Goal: Transaction & Acquisition: Purchase product/service

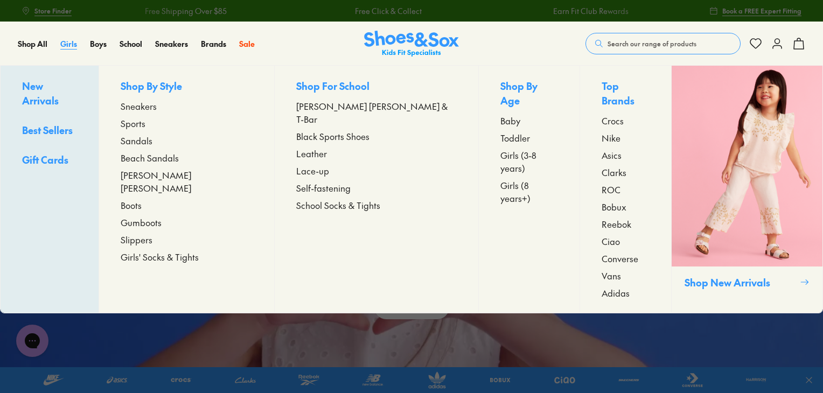
click at [71, 42] on span "Girls" at bounding box center [68, 43] width 17 height 11
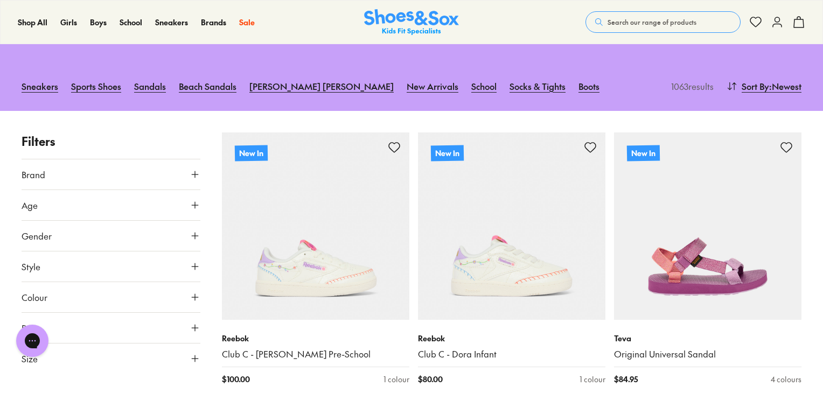
click at [195, 200] on icon at bounding box center [195, 205] width 11 height 11
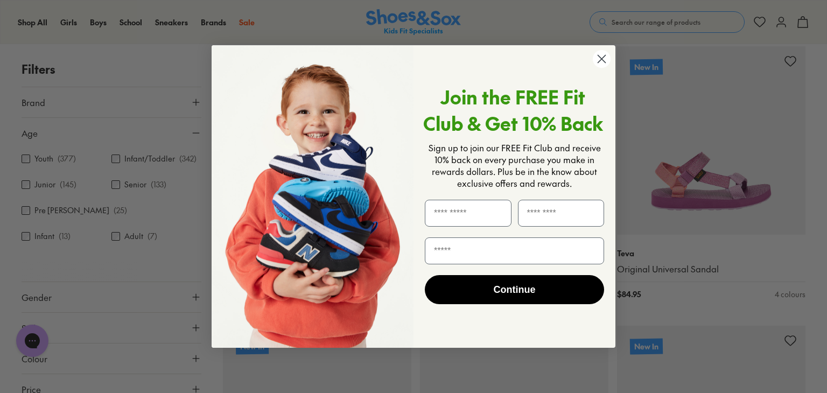
click at [598, 57] on circle "Close dialog" at bounding box center [602, 59] width 18 height 18
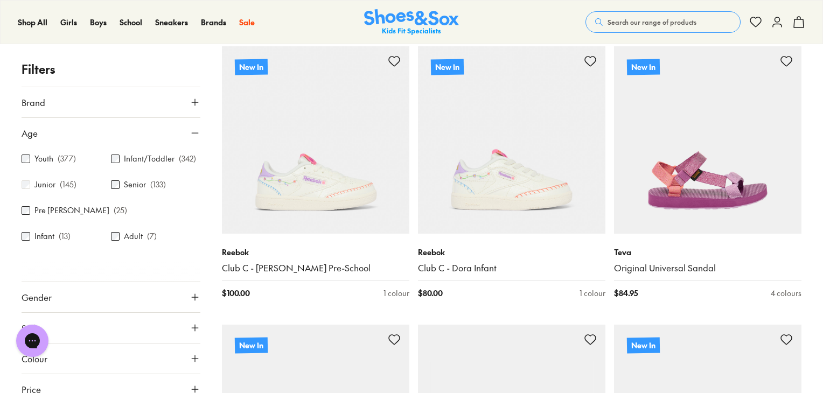
scroll to position [27, 0]
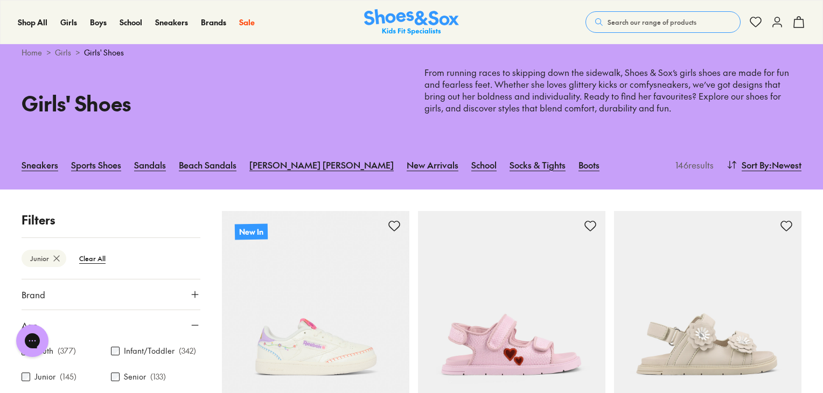
click at [228, 181] on div "Sneakers Sports Shoes Sandals Beach Sandals Mary Janes New Arrivals School Sock…" at bounding box center [411, 165] width 823 height 50
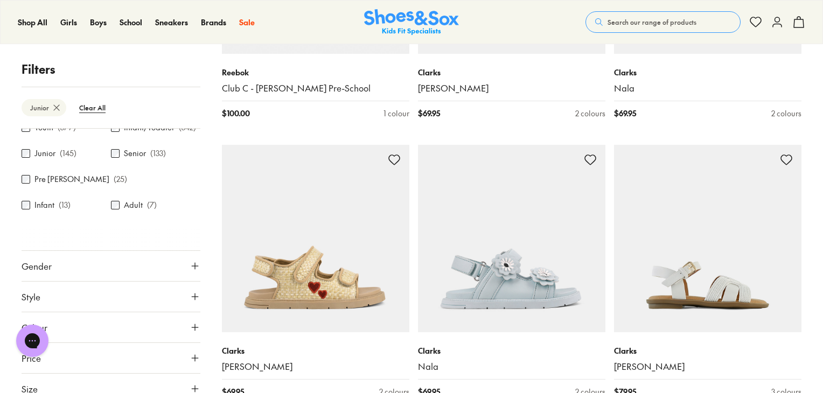
scroll to position [82, 0]
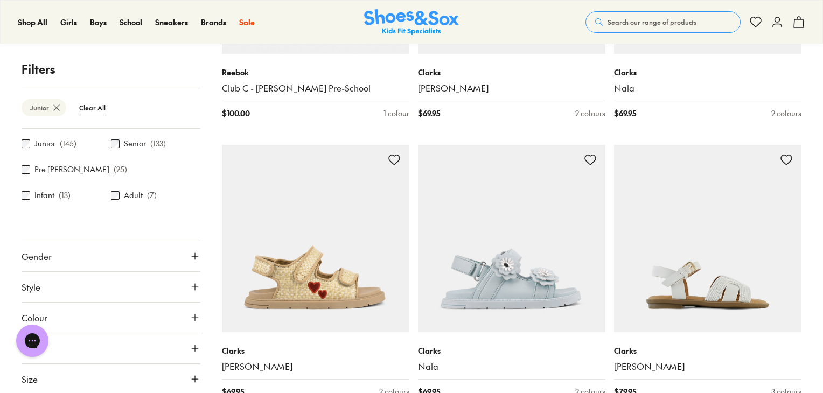
click at [185, 261] on button "Gender" at bounding box center [111, 256] width 179 height 30
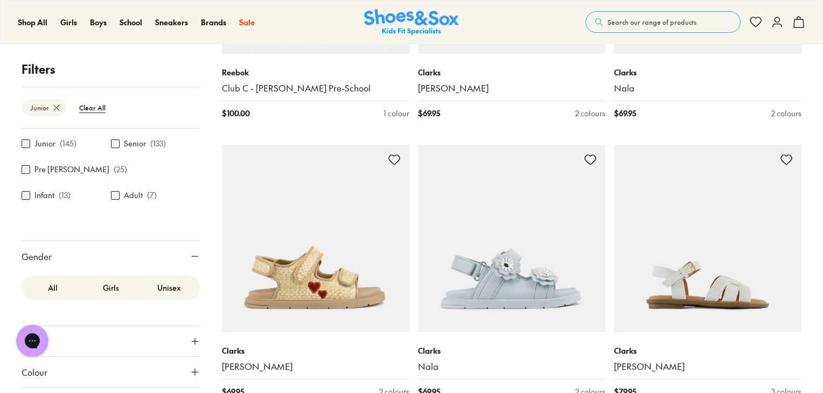
click at [103, 285] on label "Girls" at bounding box center [111, 288] width 58 height 20
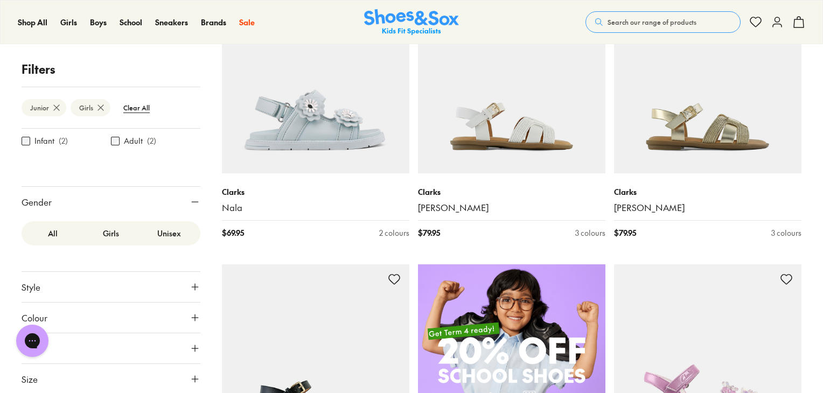
scroll to position [544, 0]
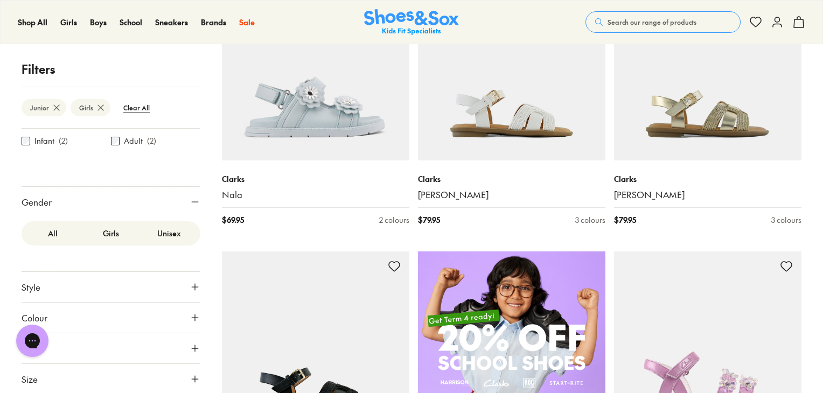
click at [190, 315] on icon at bounding box center [195, 317] width 11 height 11
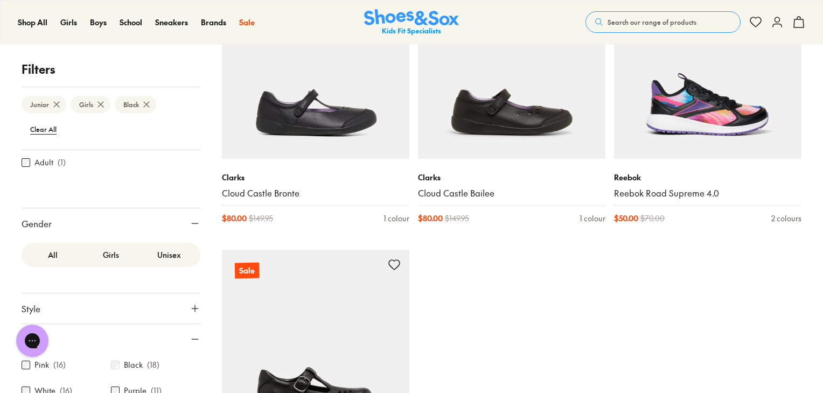
scroll to position [1584, 0]
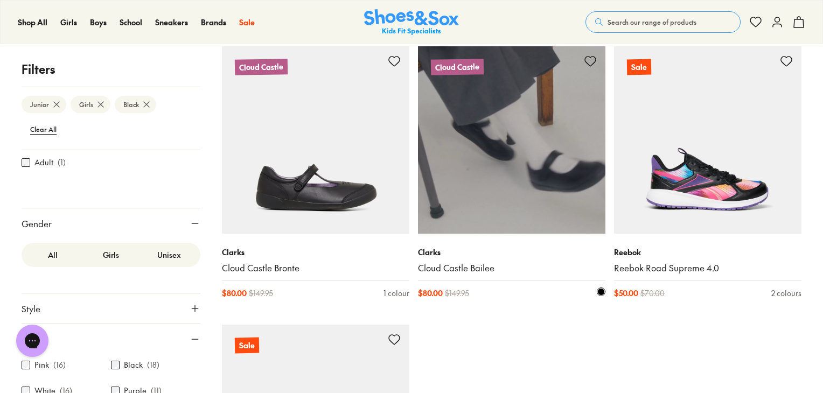
click at [486, 222] on img at bounding box center [511, 139] width 187 height 187
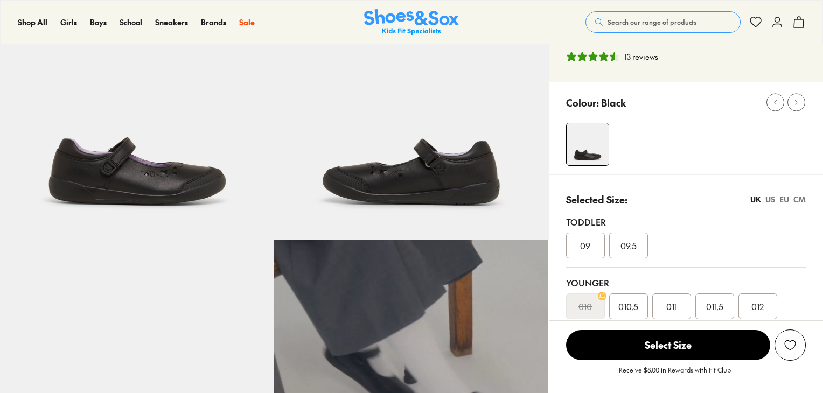
scroll to position [186, 0]
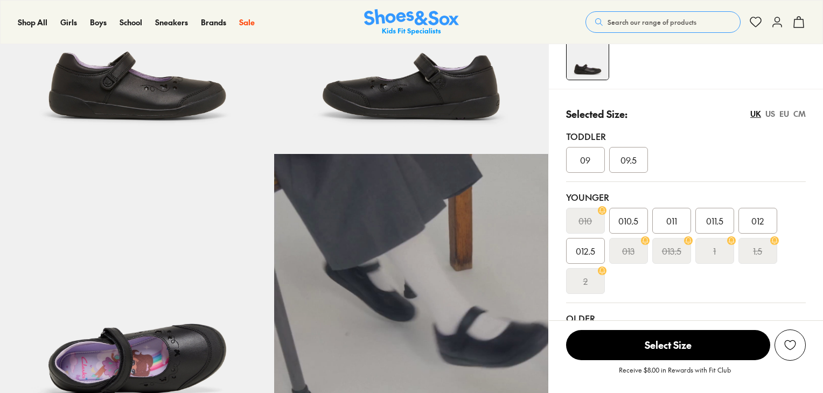
select select "*"
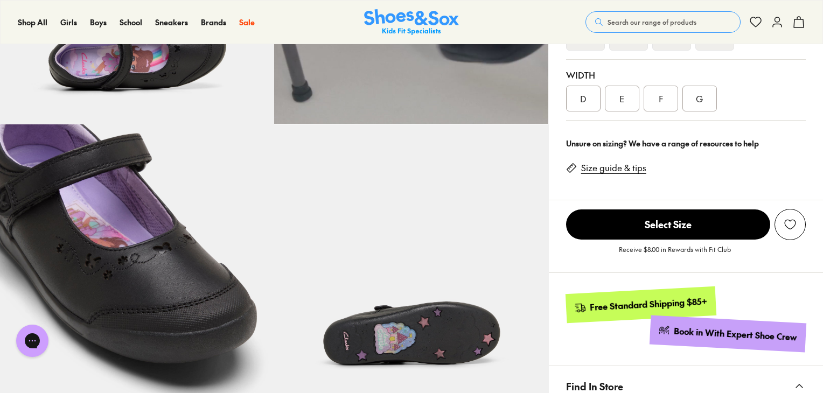
scroll to position [519, 0]
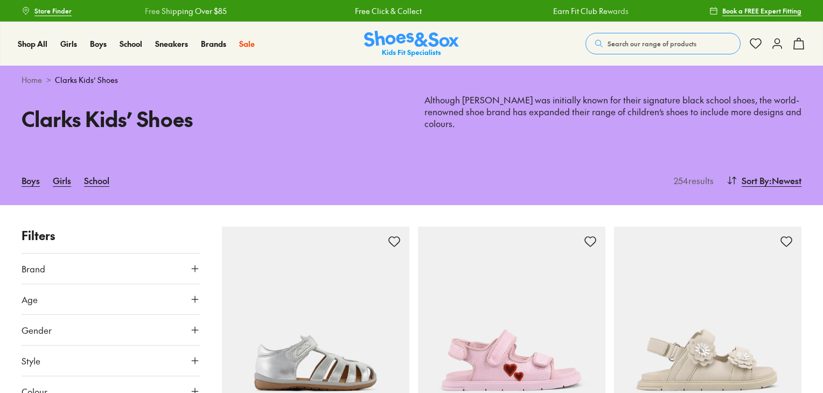
click at [197, 386] on icon at bounding box center [195, 391] width 11 height 11
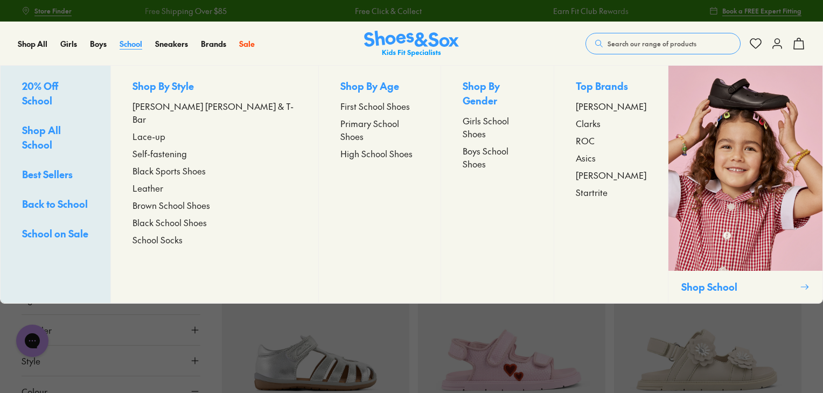
click at [133, 44] on span "School" at bounding box center [131, 43] width 23 height 11
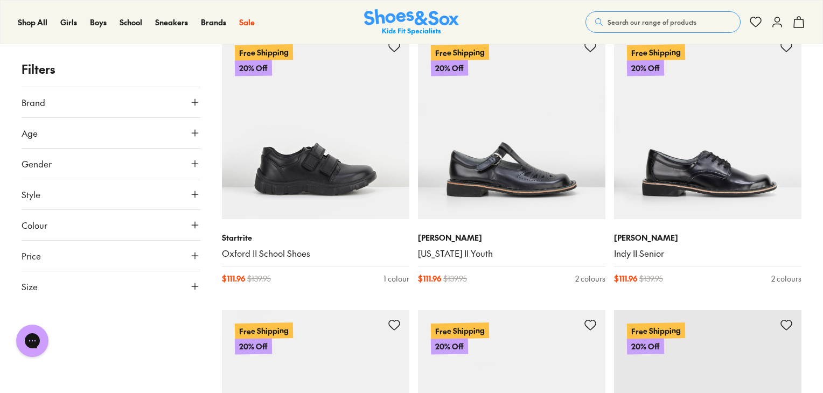
scroll to position [2158, 0]
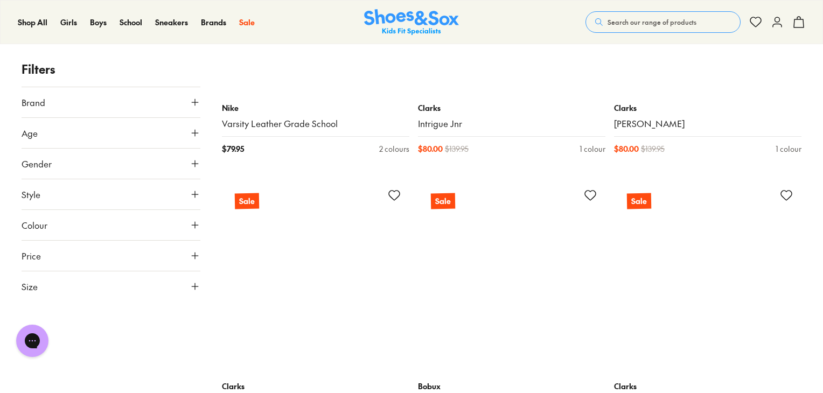
scroll to position [5755, 0]
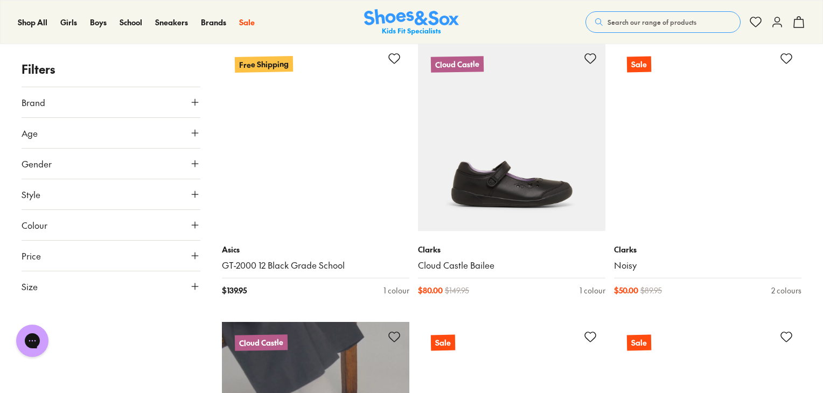
scroll to position [7758, 0]
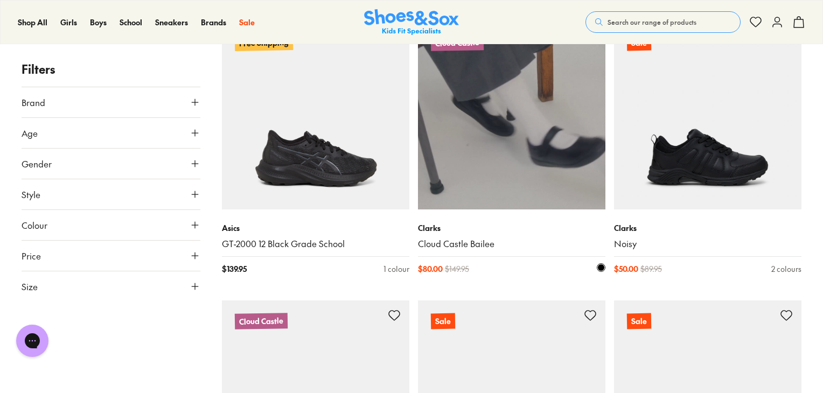
click at [479, 238] on link "Cloud Castle Bailee" at bounding box center [511, 244] width 187 height 12
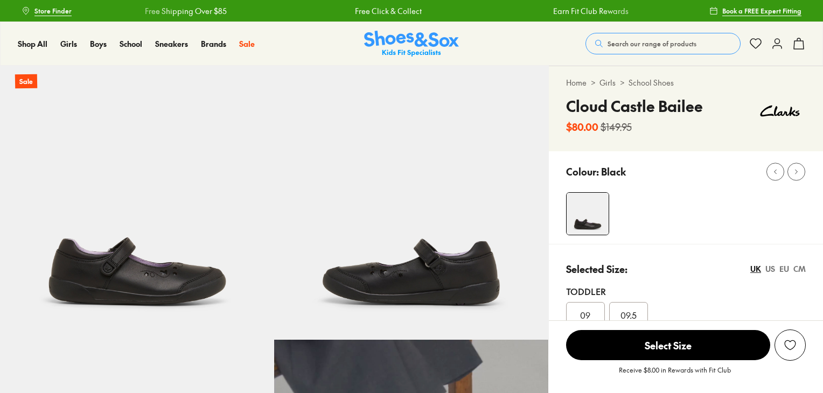
select select "*"
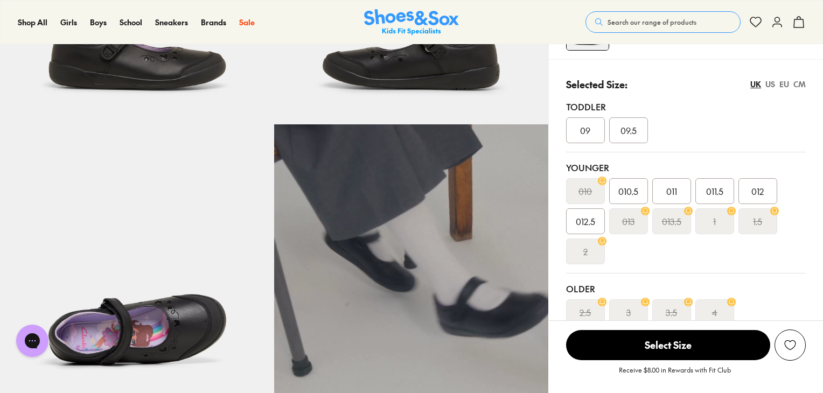
click at [620, 195] on span "010.5" at bounding box center [628, 191] width 20 height 13
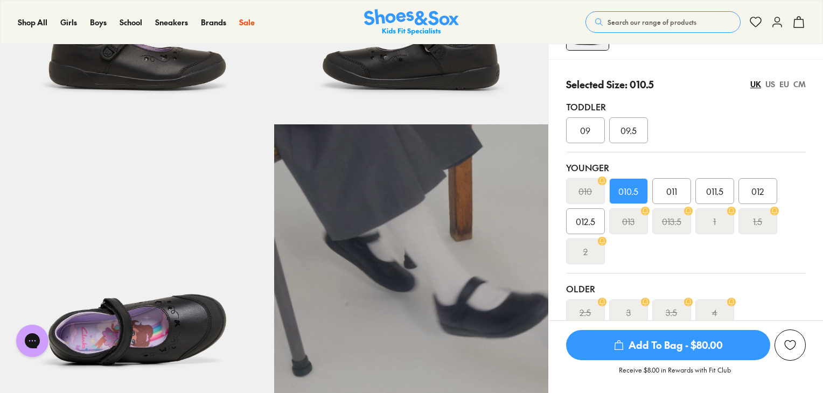
click at [689, 341] on span "Add To Bag - $80.00" at bounding box center [668, 345] width 204 height 30
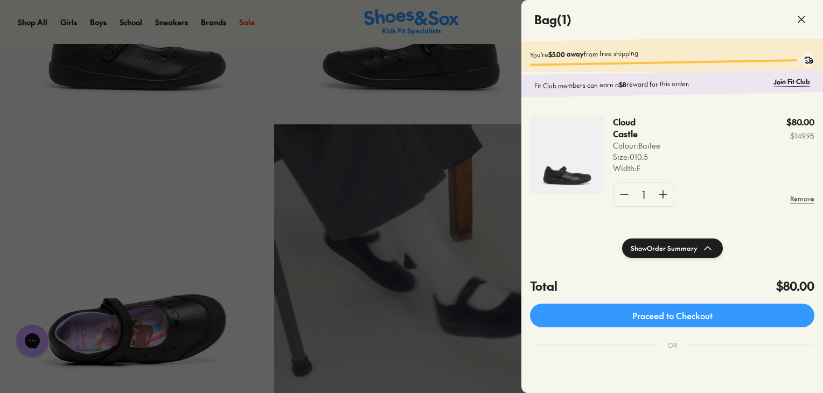
click at [803, 18] on icon at bounding box center [801, 19] width 13 height 13
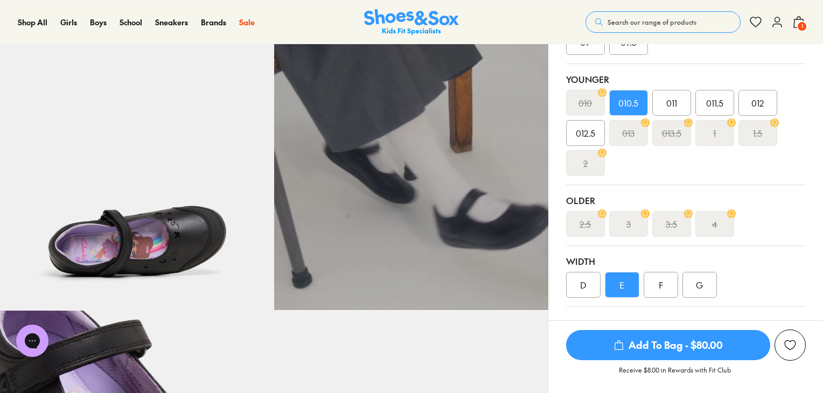
scroll to position [326, 0]
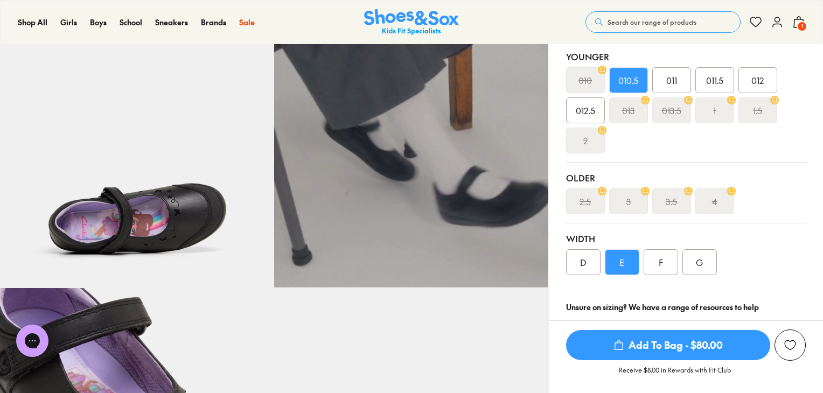
click at [698, 255] on div "G" at bounding box center [699, 262] width 34 height 26
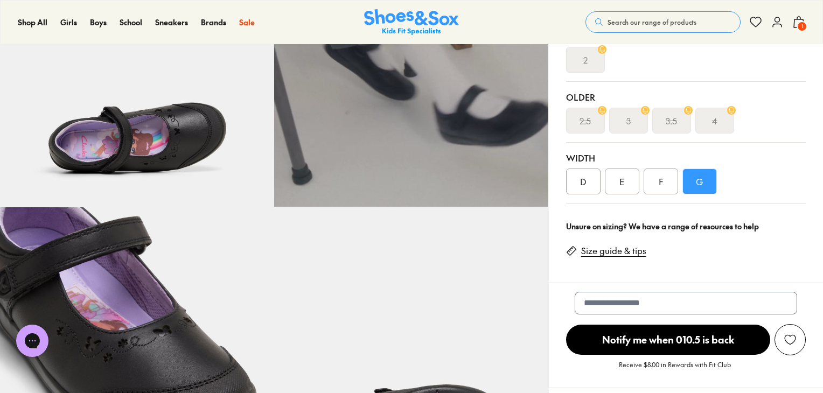
scroll to position [404, 0]
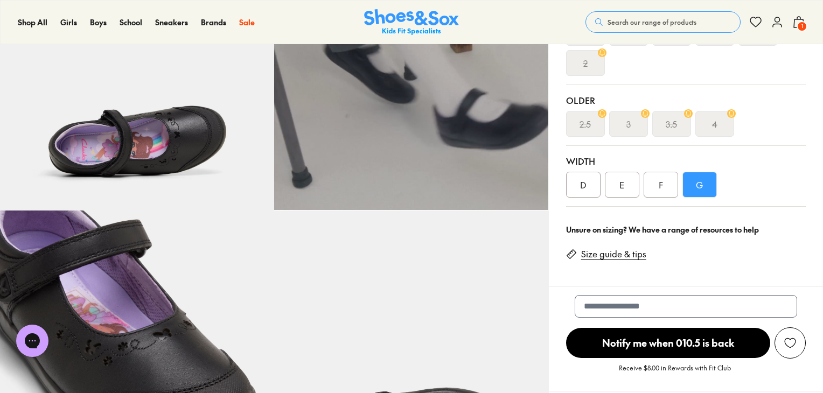
click at [800, 24] on span "1" at bounding box center [801, 26] width 11 height 11
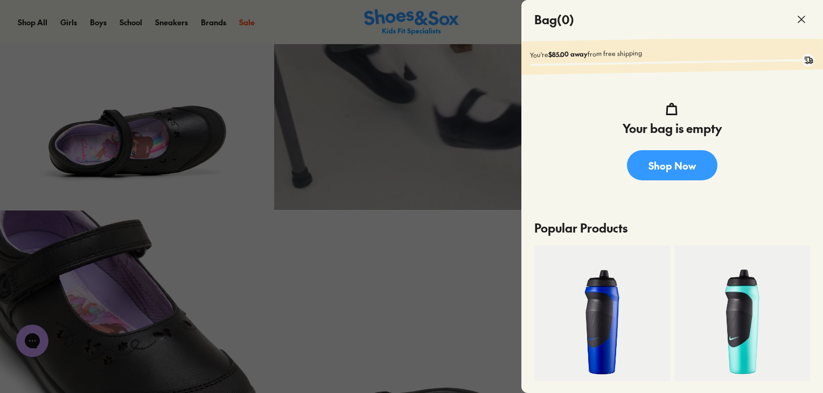
click at [803, 18] on icon at bounding box center [801, 19] width 13 height 13
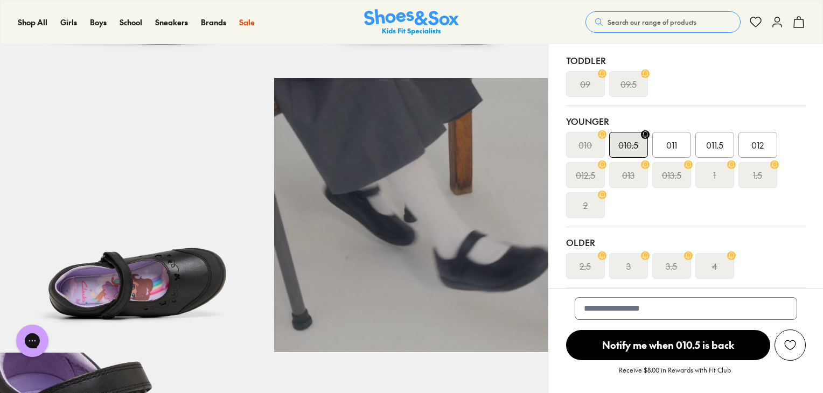
scroll to position [271, 0]
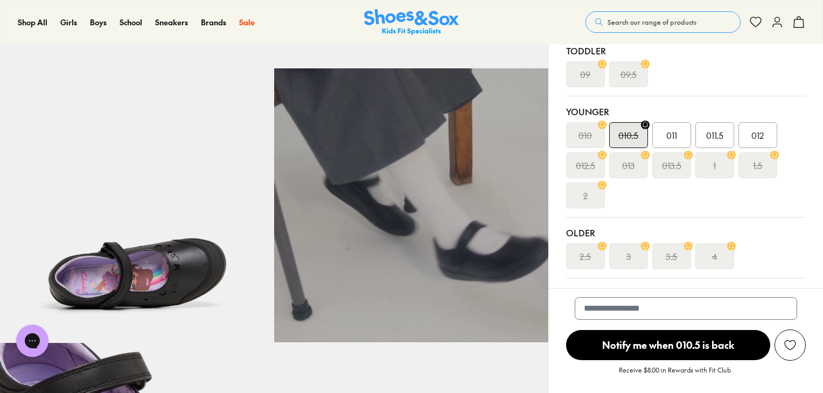
click at [632, 134] on s "010.5" at bounding box center [628, 135] width 20 height 13
click at [627, 135] on s "010.5" at bounding box center [628, 135] width 20 height 13
click at [675, 104] on div "Younger 010 010.5 011 011.5 012 012.5 013 013.5 1 1.5 2" at bounding box center [686, 156] width 240 height 121
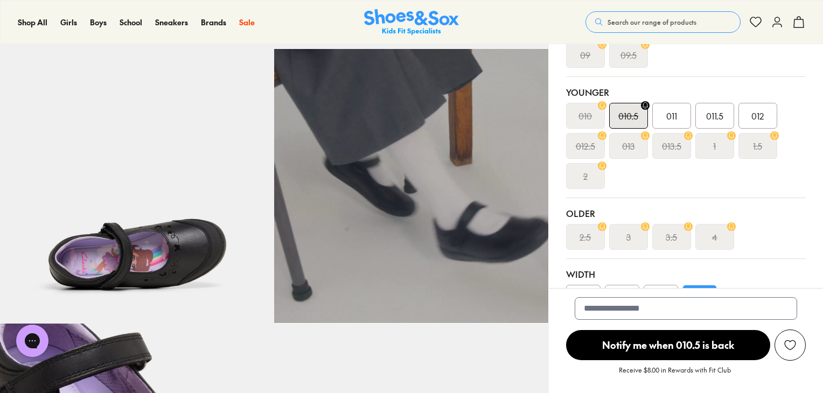
scroll to position [375, 0]
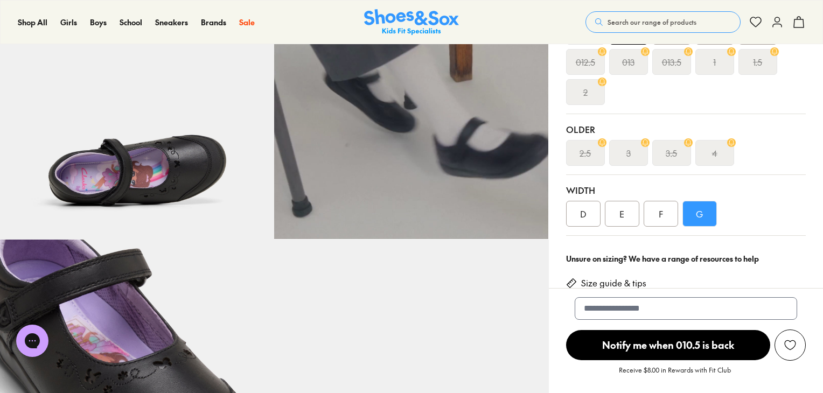
click at [662, 210] on div "F" at bounding box center [660, 214] width 34 height 26
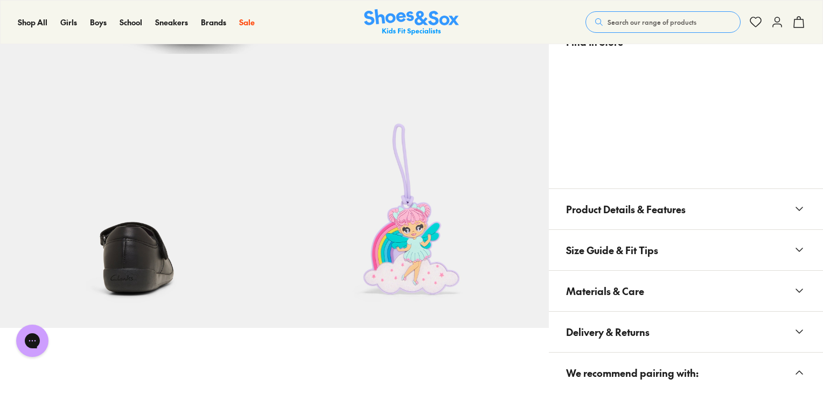
scroll to position [881, 0]
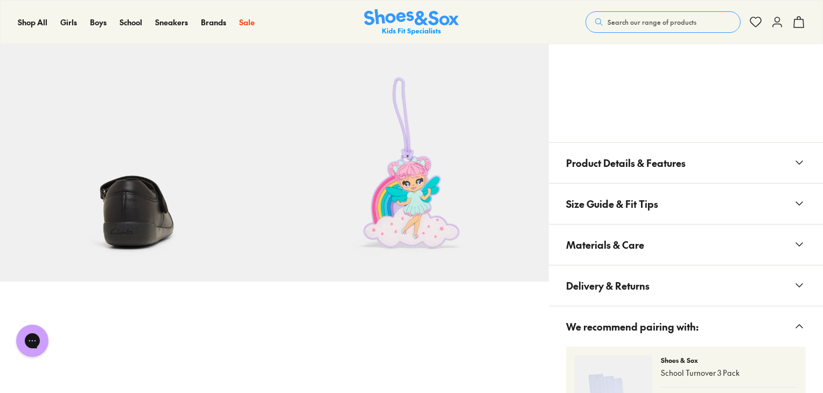
click at [790, 201] on button "Size Guide & Fit Tips" at bounding box center [686, 204] width 274 height 40
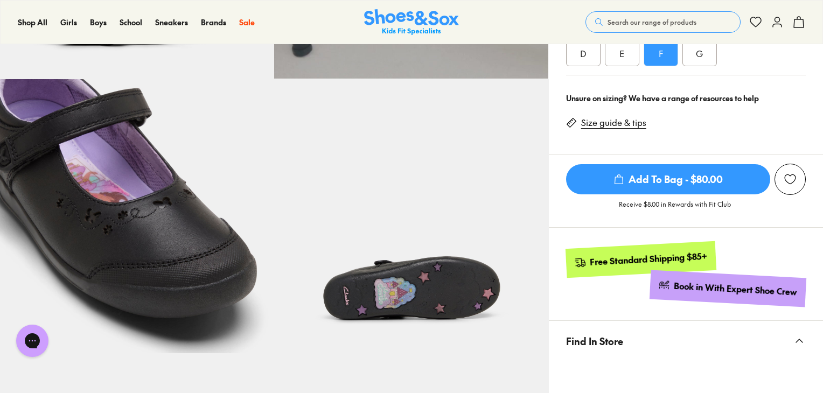
scroll to position [345, 0]
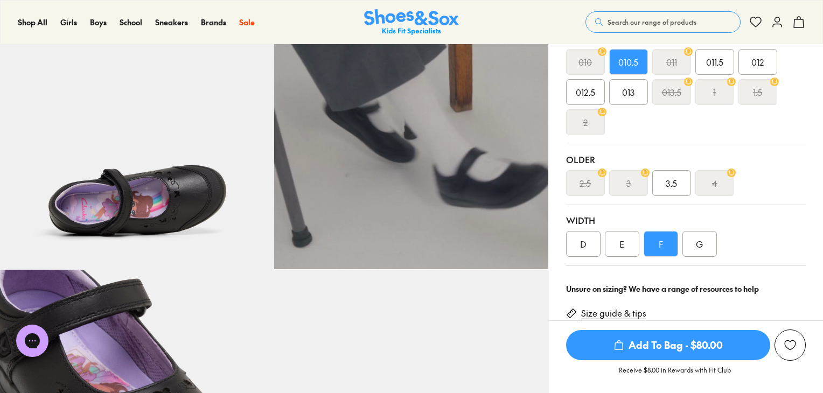
click at [698, 248] on div "G" at bounding box center [699, 244] width 34 height 26
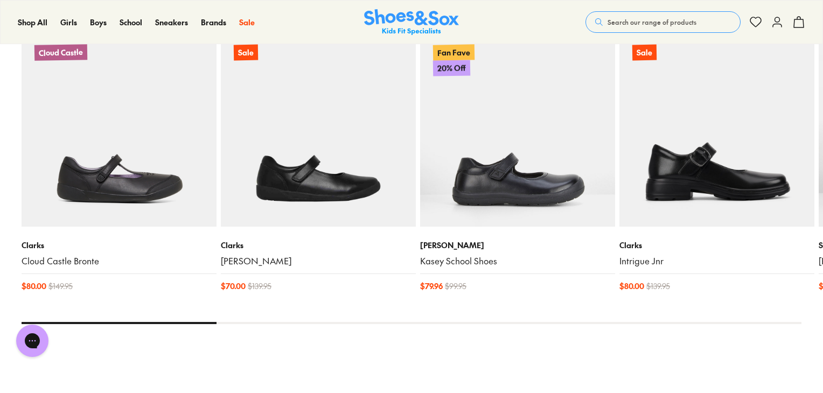
scroll to position [1691, 0]
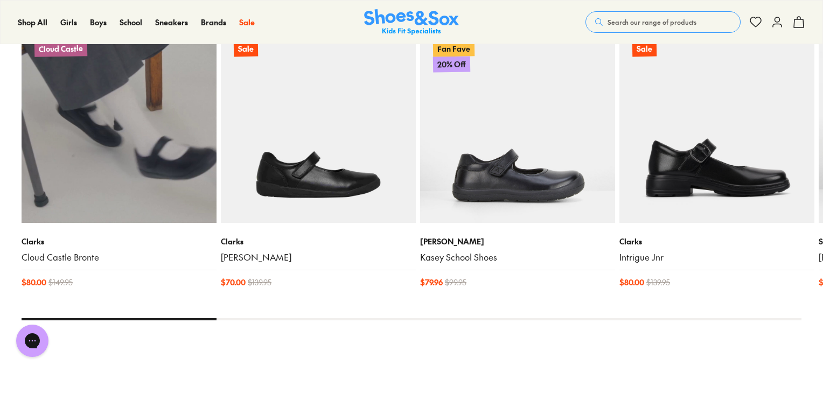
click at [73, 251] on link "Cloud Castle Bronte" at bounding box center [119, 257] width 195 height 12
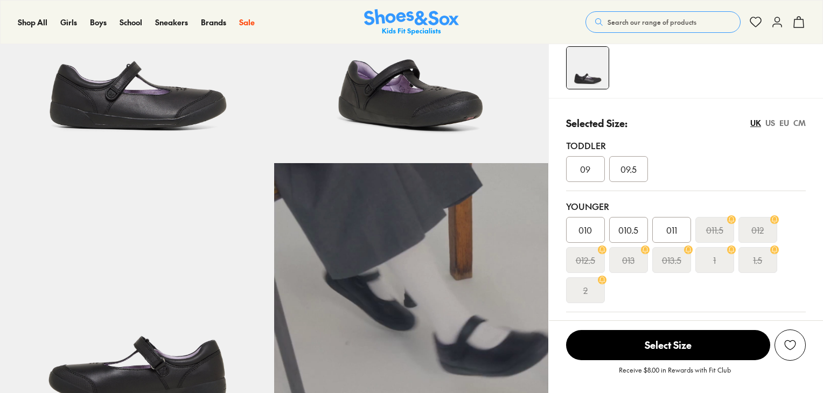
select select "*"
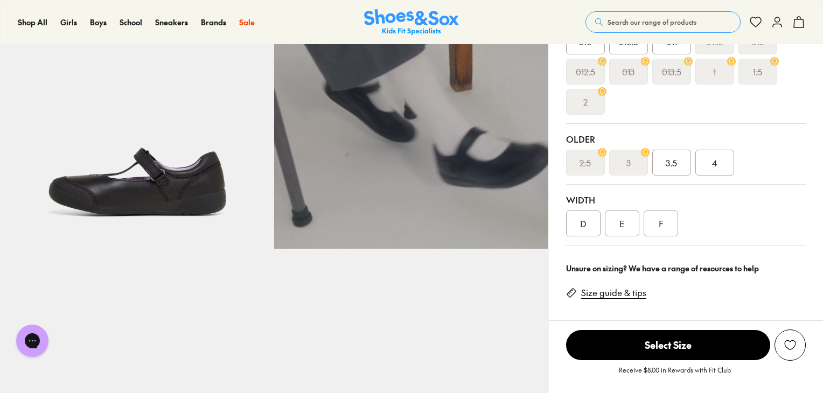
drag, startPoint x: 825, startPoint y: 48, endPoint x: 827, endPoint y: 128, distance: 80.3
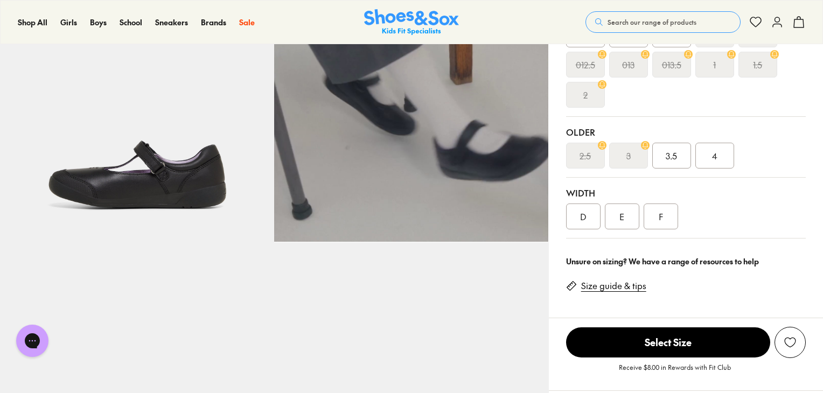
scroll to position [367, 0]
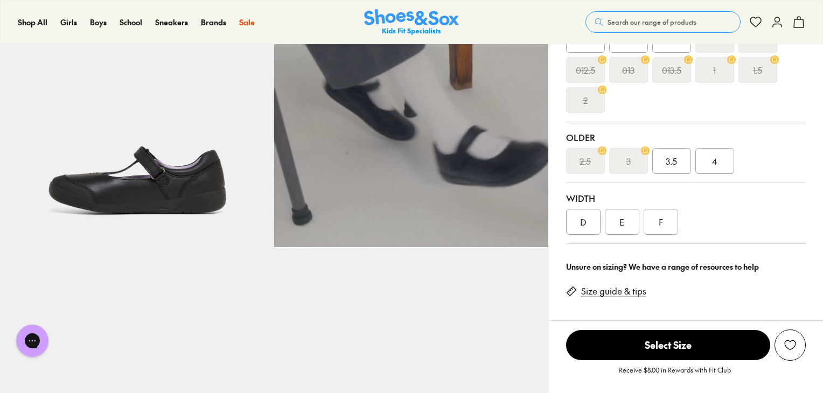
click at [663, 220] on div "F" at bounding box center [660, 222] width 34 height 26
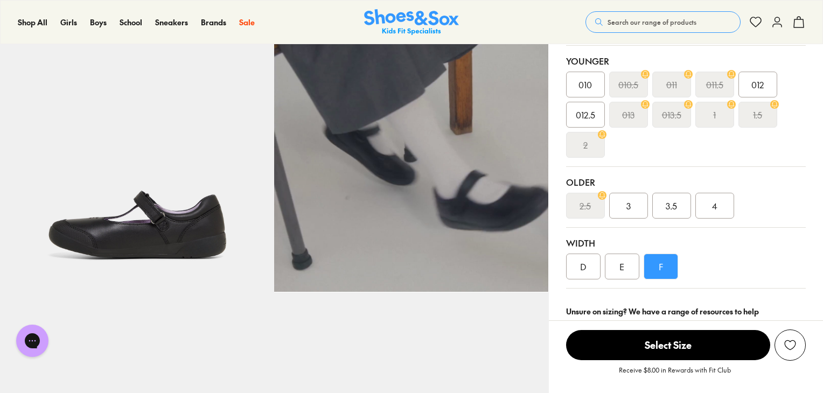
scroll to position [325, 0]
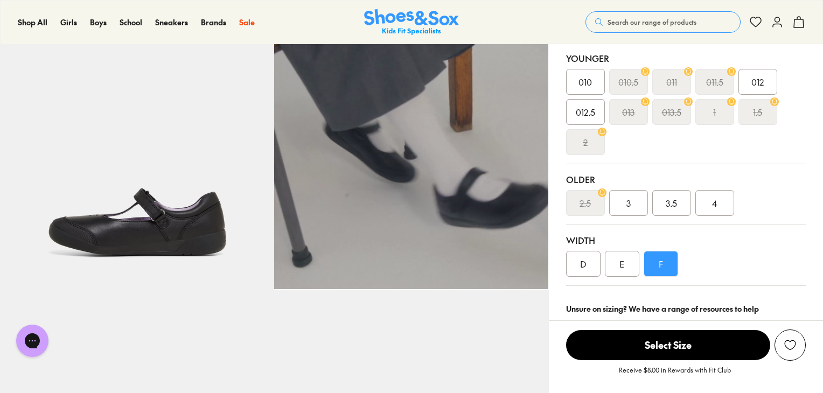
click at [621, 260] on div "E" at bounding box center [622, 264] width 34 height 26
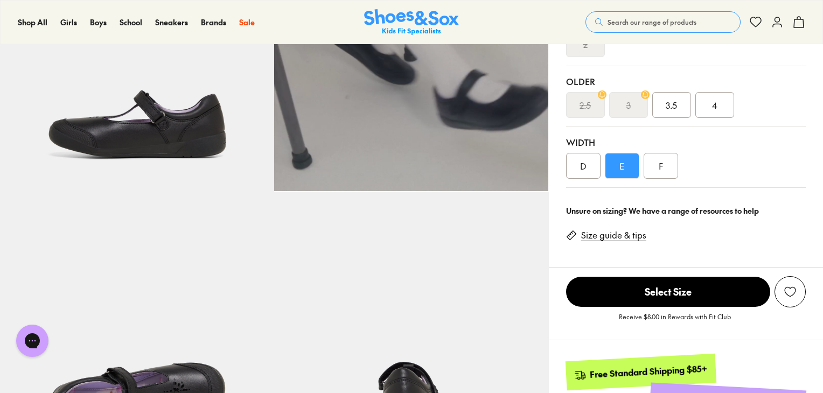
scroll to position [406, 0]
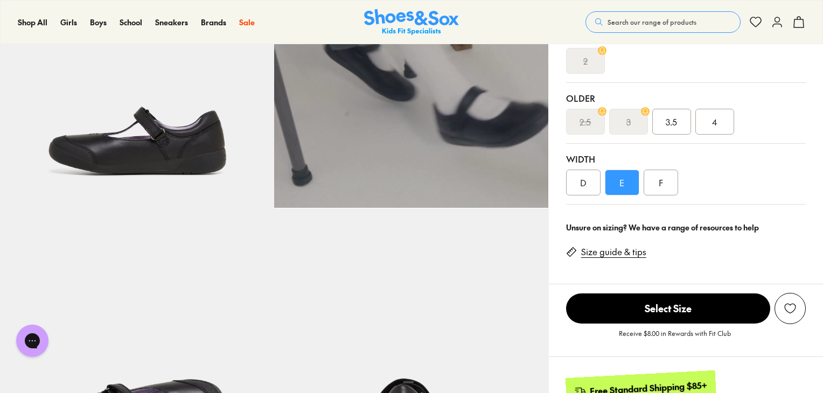
click at [668, 181] on div "F" at bounding box center [660, 183] width 34 height 26
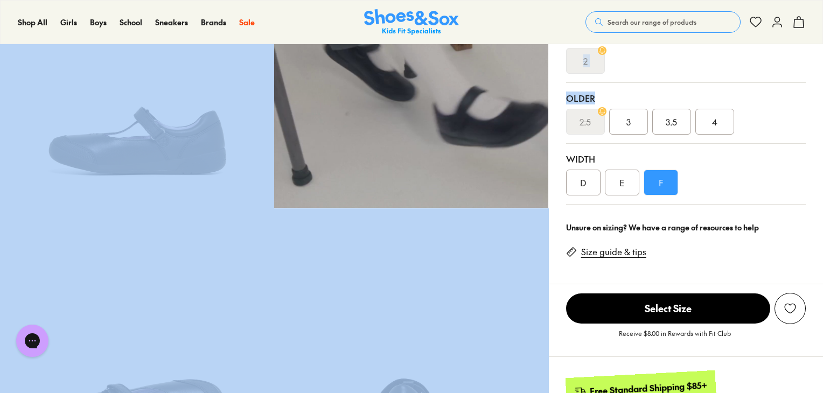
drag, startPoint x: 821, startPoint y: 91, endPoint x: 818, endPoint y: 37, distance: 53.9
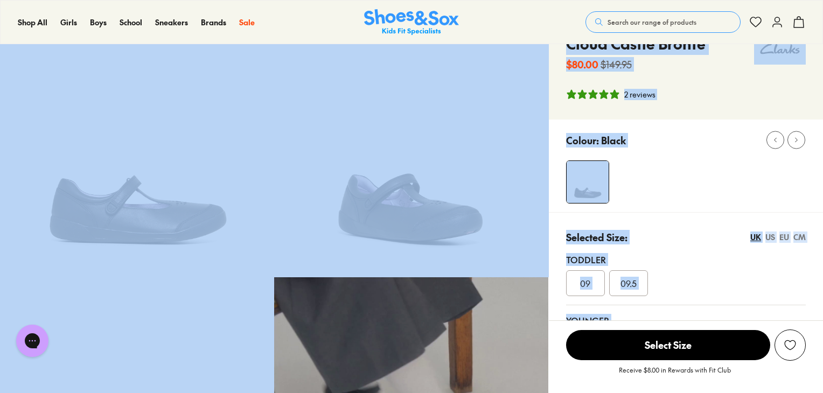
click at [782, 130] on div "Colour: Black" at bounding box center [694, 140] width 257 height 24
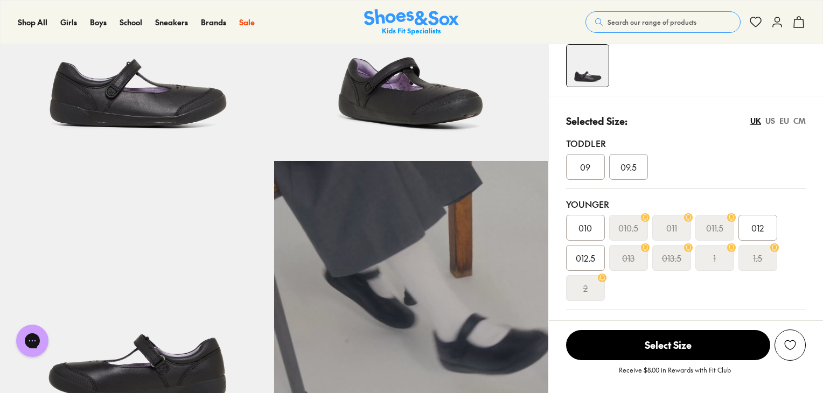
scroll to position [165, 0]
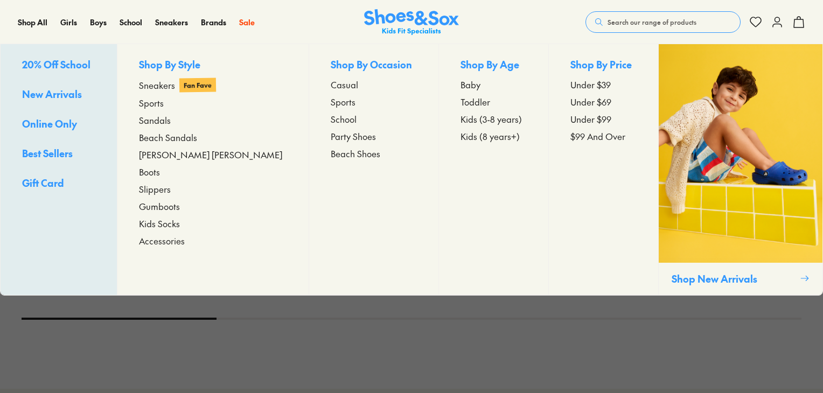
select select "*"
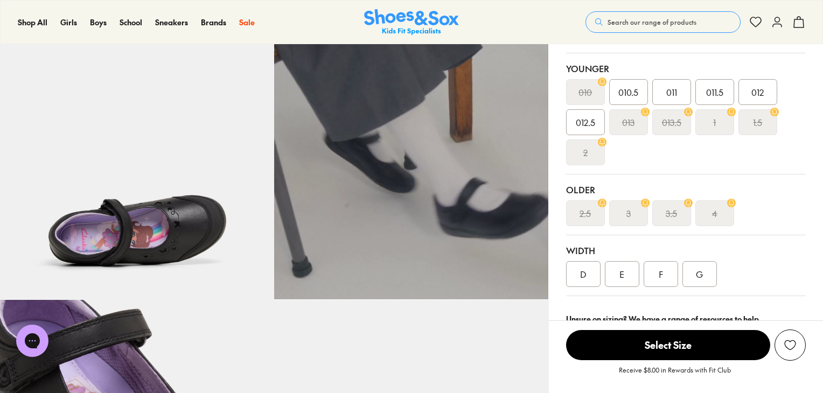
scroll to position [311, 0]
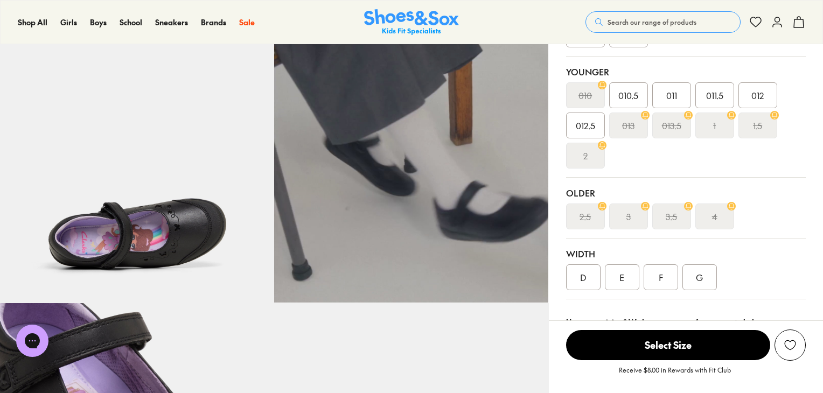
click at [660, 279] on div "F" at bounding box center [660, 277] width 34 height 26
click at [696, 273] on div "G" at bounding box center [699, 277] width 34 height 26
click at [663, 276] on div "F" at bounding box center [660, 277] width 34 height 26
click at [629, 99] on span "010.5" at bounding box center [628, 95] width 20 height 13
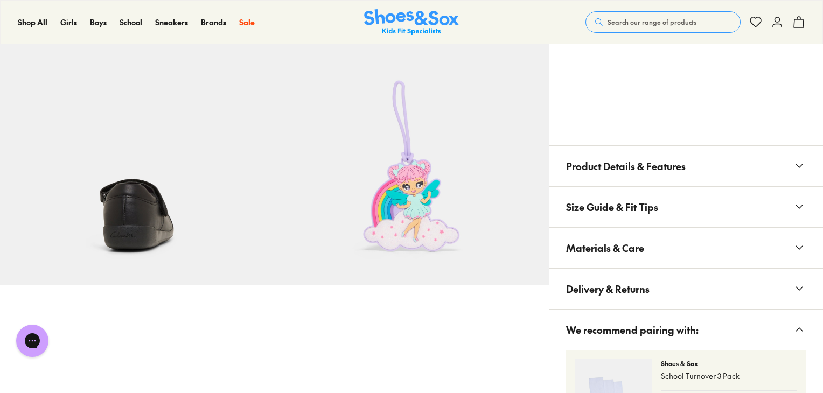
scroll to position [887, 0]
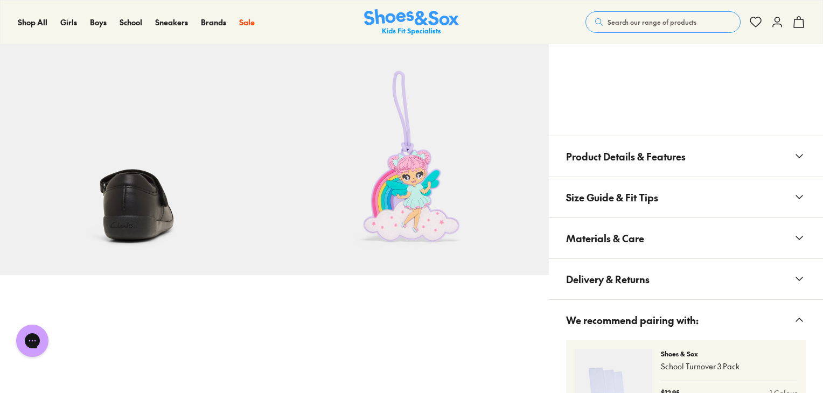
click at [803, 194] on icon at bounding box center [799, 197] width 13 height 13
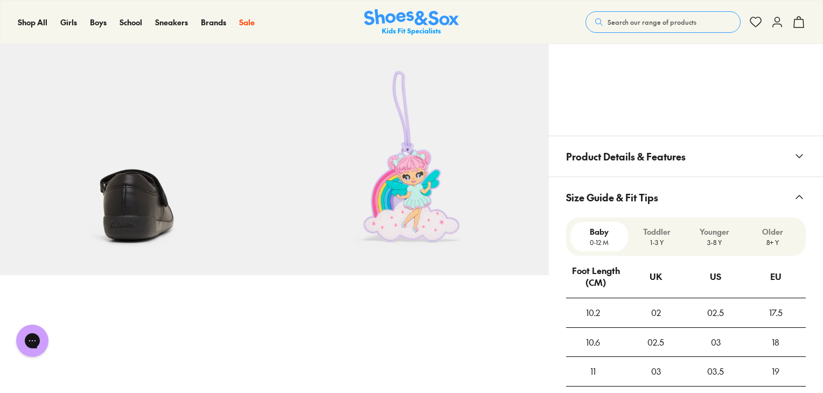
scroll to position [862, 0]
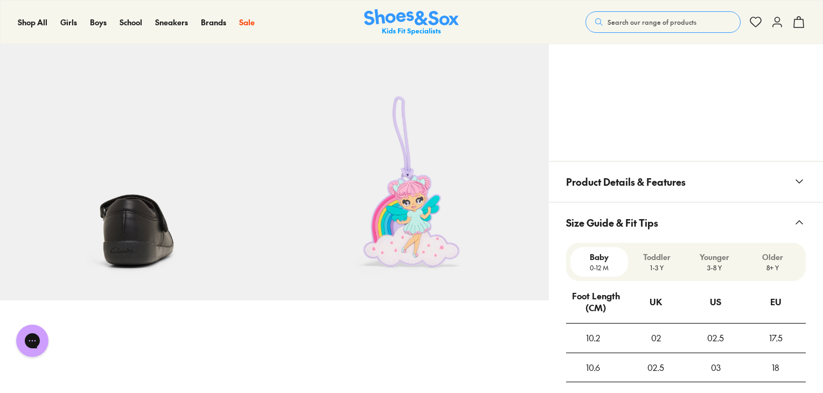
click at [795, 179] on icon at bounding box center [799, 181] width 13 height 13
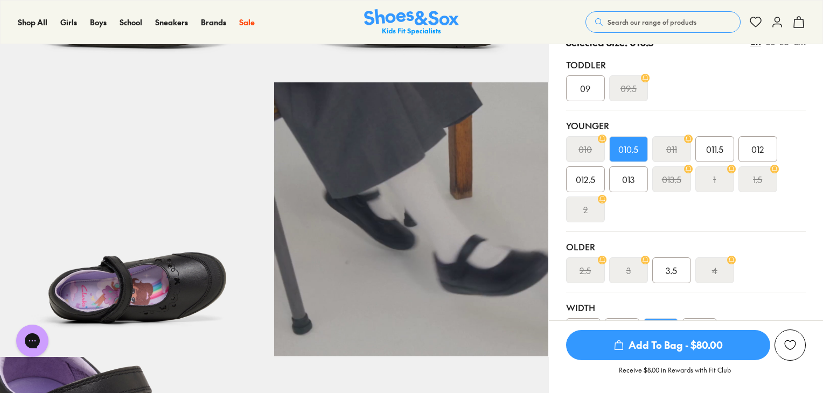
scroll to position [294, 0]
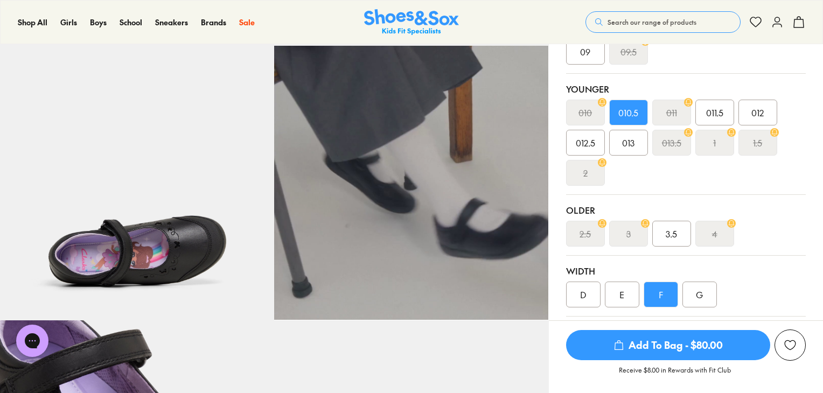
click at [666, 347] on span "Add To Bag - $80.00" at bounding box center [668, 345] width 204 height 30
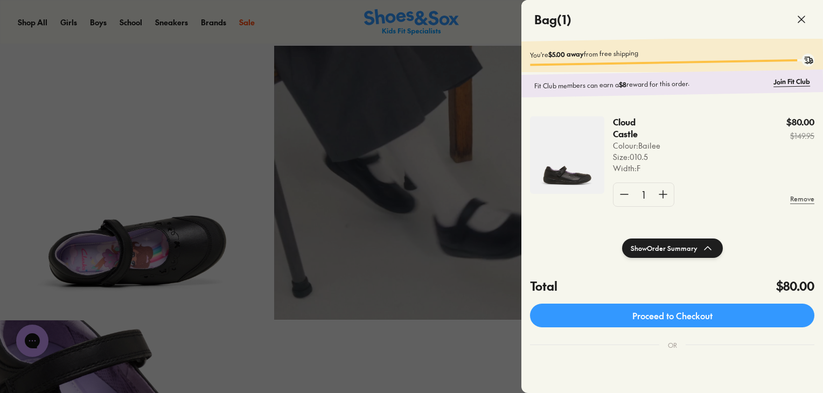
click at [493, 33] on div at bounding box center [411, 196] width 823 height 393
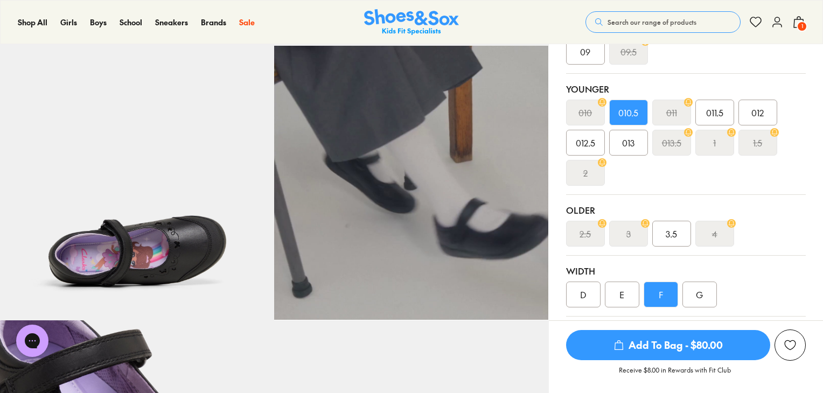
click at [776, 24] on use at bounding box center [777, 22] width 9 height 10
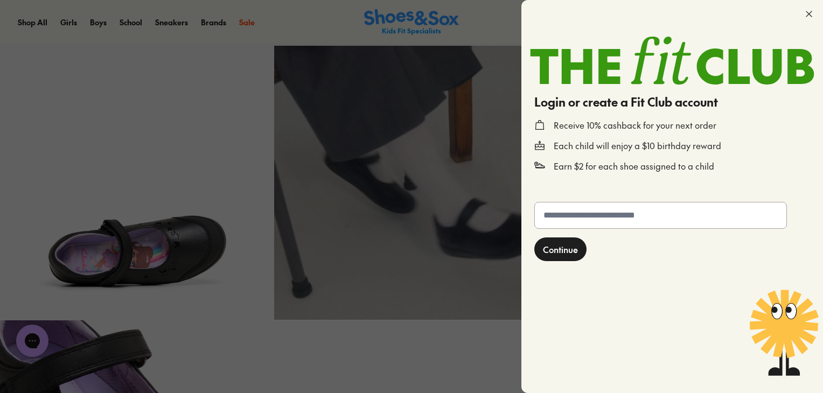
click at [642, 227] on input "text" at bounding box center [660, 215] width 251 height 26
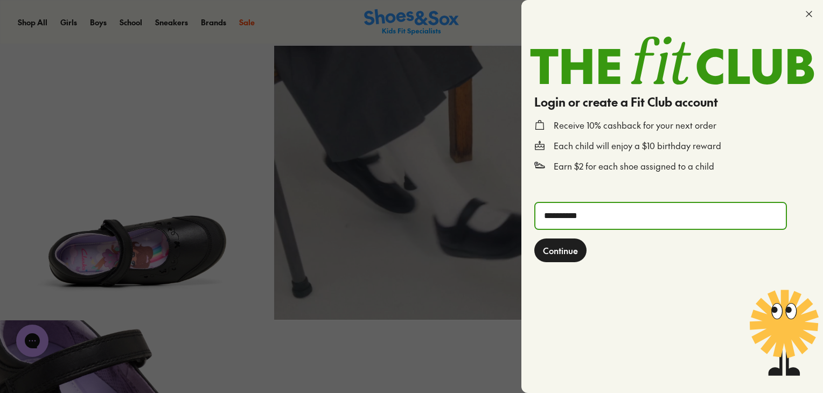
type input "**********"
click at [573, 249] on span "Continue" at bounding box center [560, 250] width 35 height 13
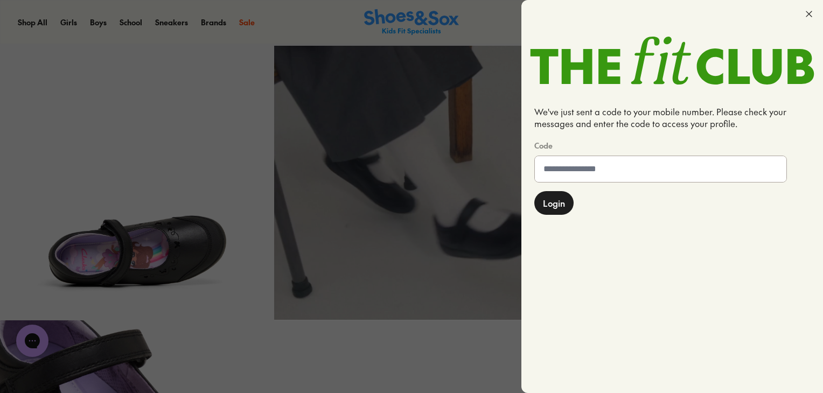
click at [597, 167] on input at bounding box center [660, 169] width 251 height 26
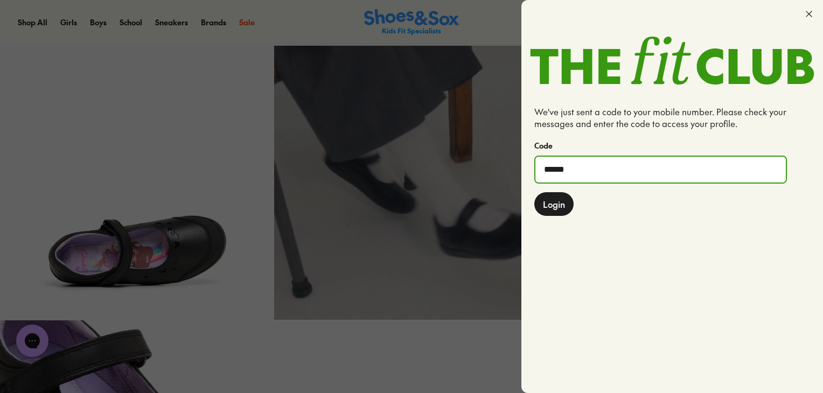
type input "******"
click at [551, 200] on span "Login" at bounding box center [554, 204] width 22 height 13
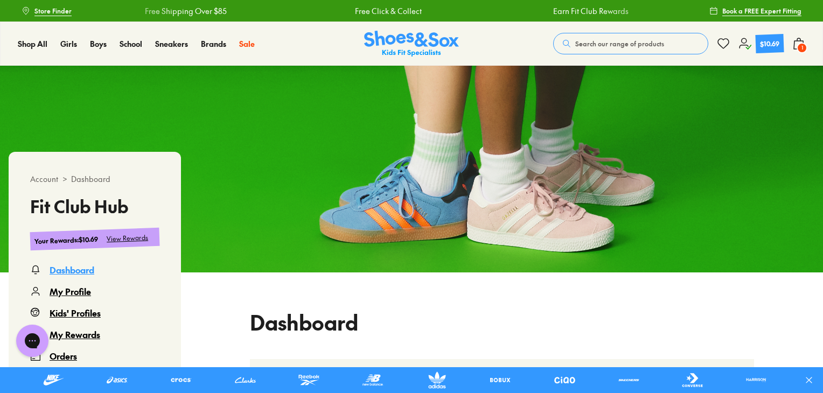
click at [775, 46] on div "$10.69" at bounding box center [770, 43] width 20 height 10
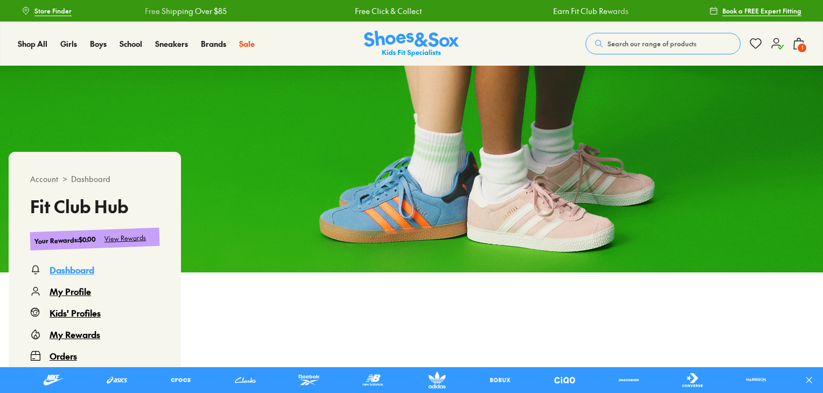
click at [775, 47] on icon at bounding box center [777, 43] width 13 height 13
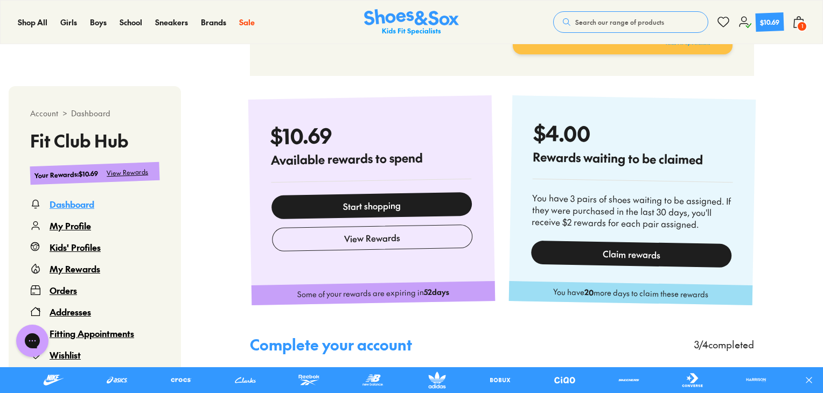
scroll to position [474, 0]
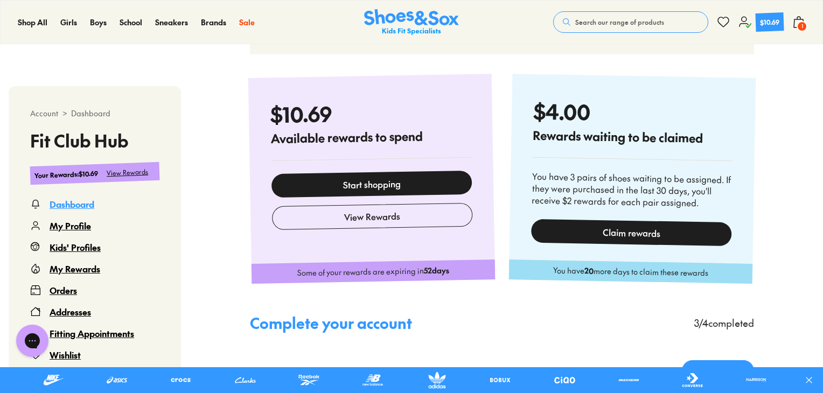
click at [643, 235] on div "Claim rewards" at bounding box center [631, 232] width 201 height 27
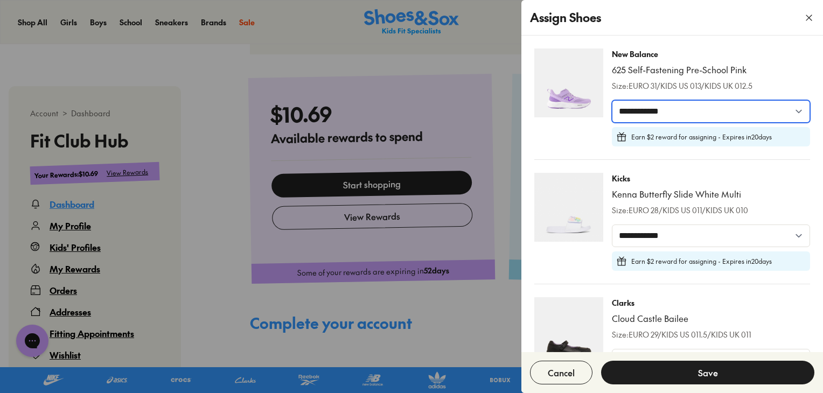
click at [794, 110] on select "**********" at bounding box center [711, 111] width 198 height 23
select select "*****"
click at [612, 100] on select "**********" at bounding box center [711, 111] width 198 height 23
click at [762, 136] on p "Earn $2 reward for assigning - Expires [DATE]" at bounding box center [701, 137] width 141 height 10
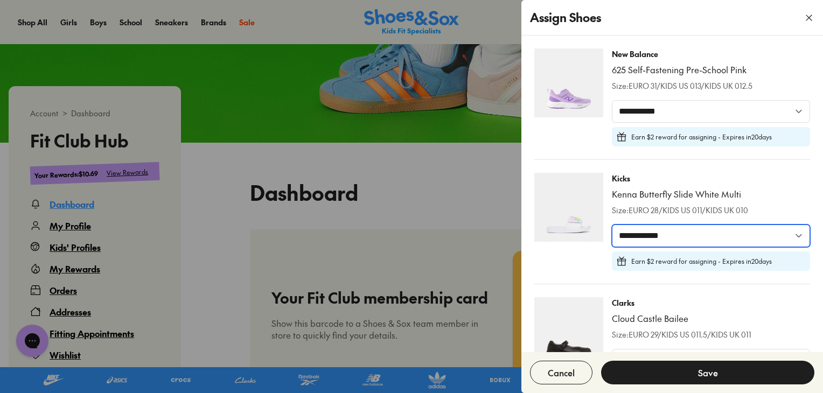
click at [795, 238] on select "**********" at bounding box center [711, 236] width 198 height 23
select select "*****"
click at [612, 225] on select "**********" at bounding box center [711, 236] width 198 height 23
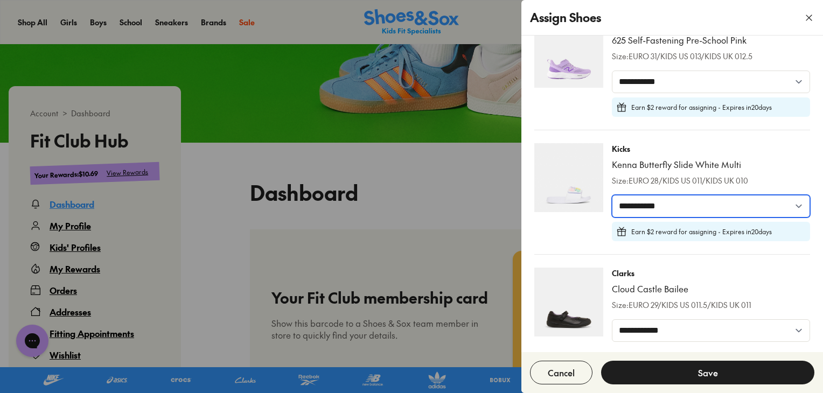
scroll to position [31, 0]
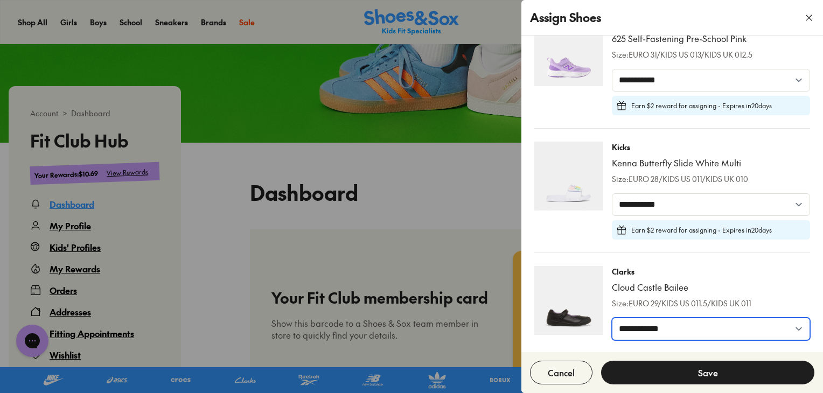
click at [794, 327] on select "**********" at bounding box center [711, 329] width 198 height 23
select select "*****"
click at [612, 318] on select "**********" at bounding box center [711, 329] width 198 height 23
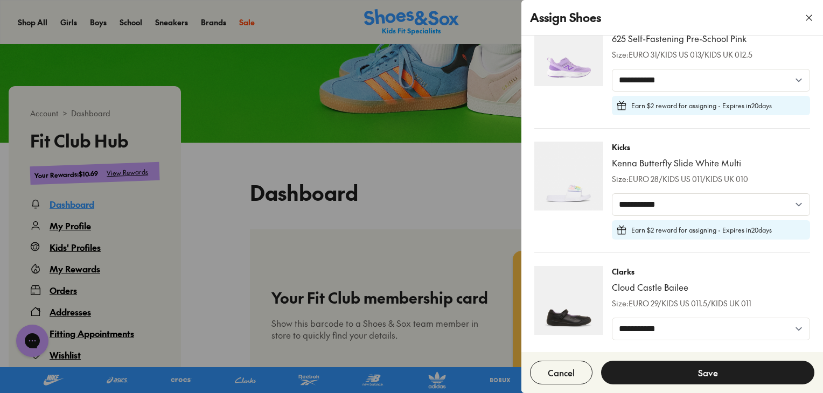
click at [747, 369] on button "Save" at bounding box center [707, 373] width 213 height 24
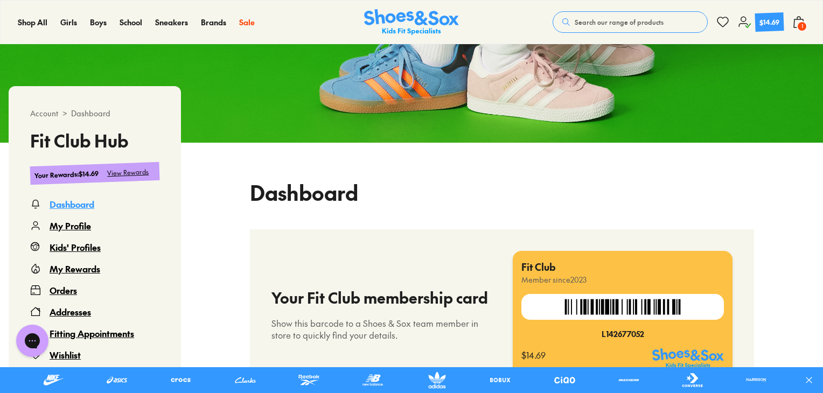
click at [87, 250] on div "Kids' Profiles" at bounding box center [75, 247] width 51 height 13
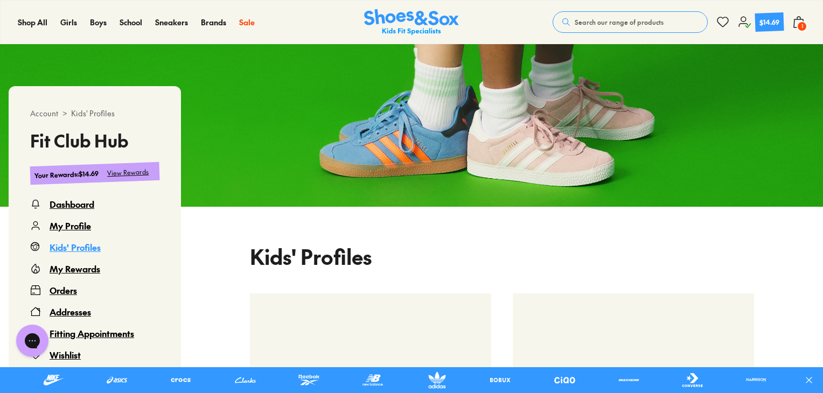
click at [67, 292] on div "Orders" at bounding box center [63, 290] width 27 height 13
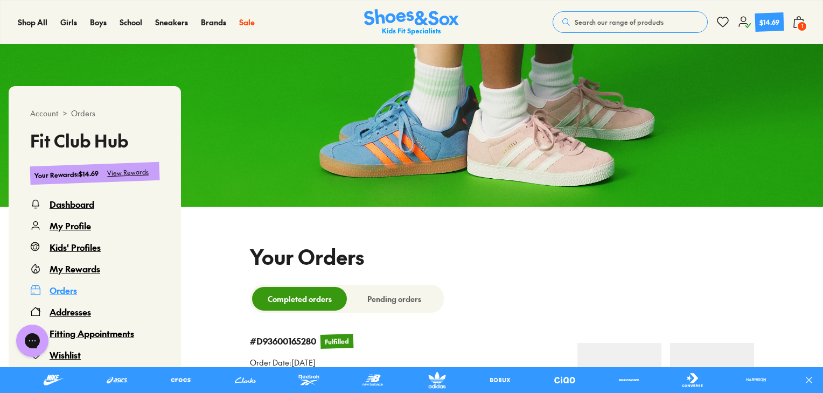
select select
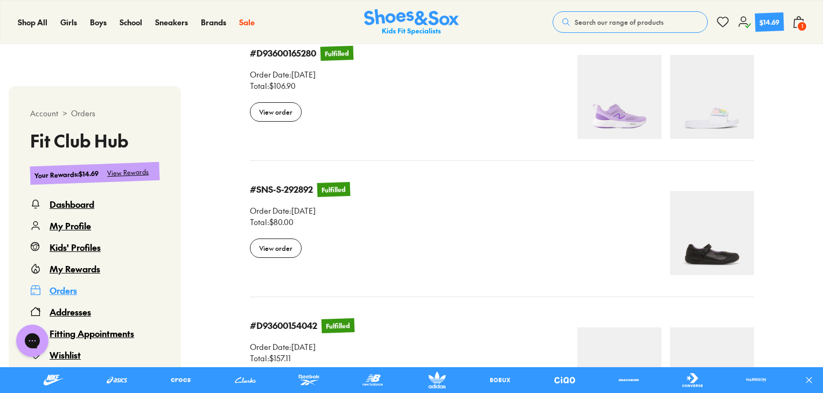
scroll to position [441, 0]
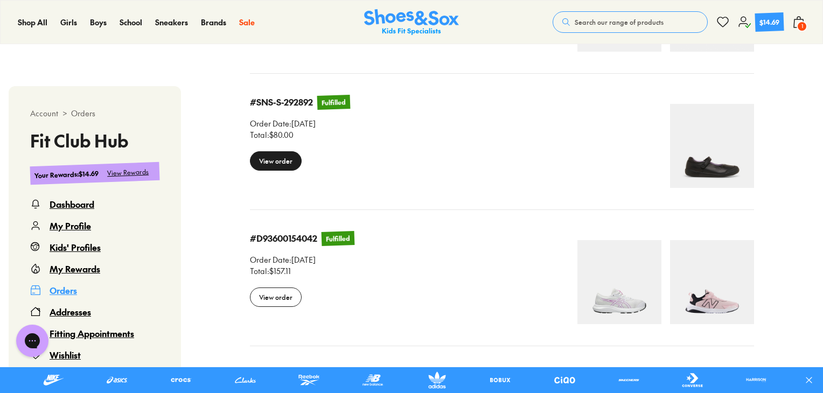
click at [285, 160] on div "View order" at bounding box center [276, 160] width 52 height 19
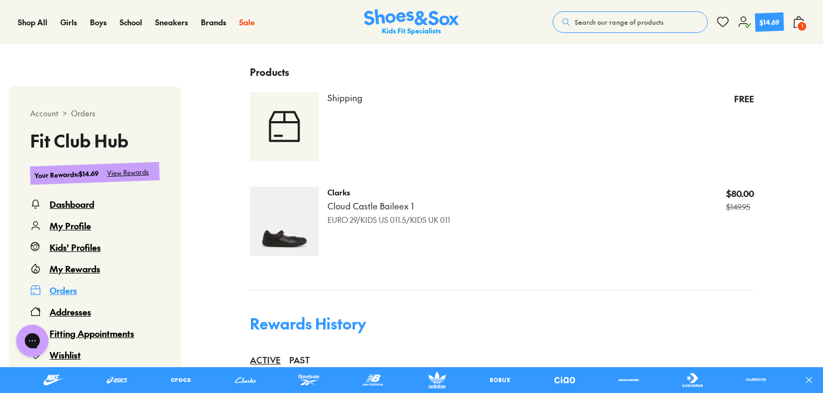
scroll to position [460, 0]
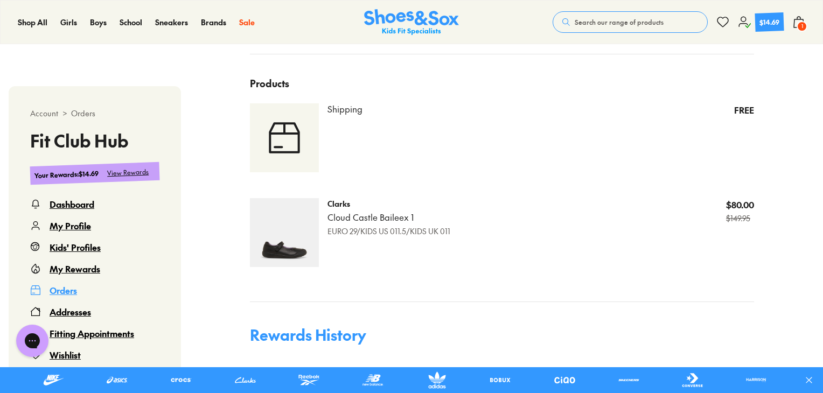
click at [802, 26] on span "1" at bounding box center [801, 26] width 11 height 11
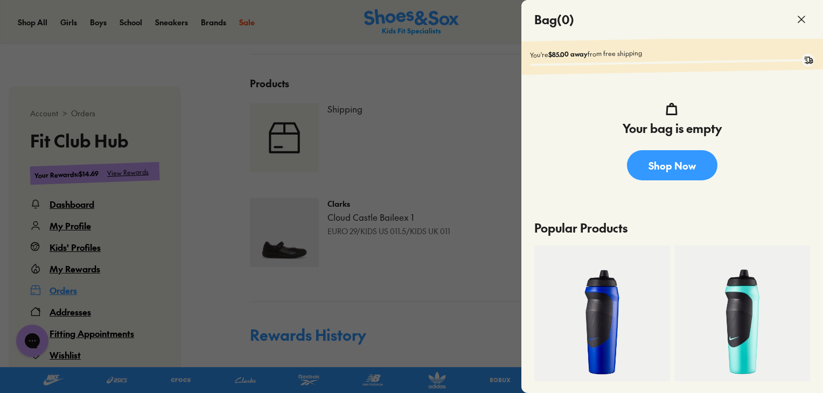
click at [390, 190] on div at bounding box center [411, 196] width 823 height 393
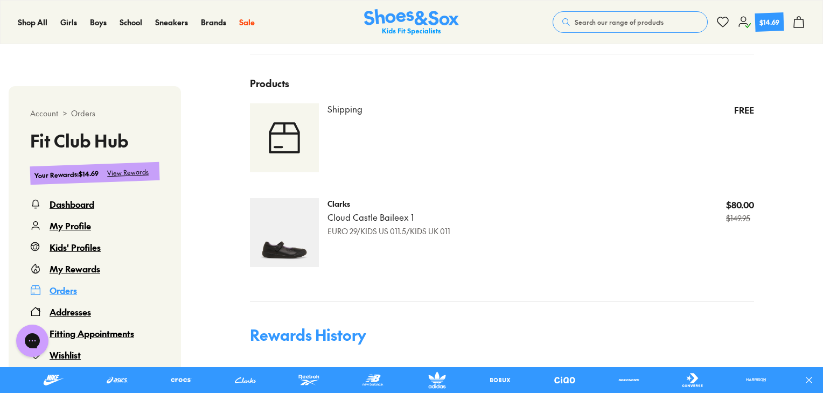
click at [386, 218] on p "Cloud Castle Bailee x 1" at bounding box center [388, 218] width 123 height 12
click at [372, 231] on p "EURO 29/KIDS US 011.5/KIDS UK 011" at bounding box center [388, 231] width 123 height 11
click at [295, 236] on img at bounding box center [284, 232] width 69 height 69
click at [274, 253] on img at bounding box center [284, 232] width 69 height 69
click at [612, 24] on span "Search our range of products" at bounding box center [619, 22] width 89 height 10
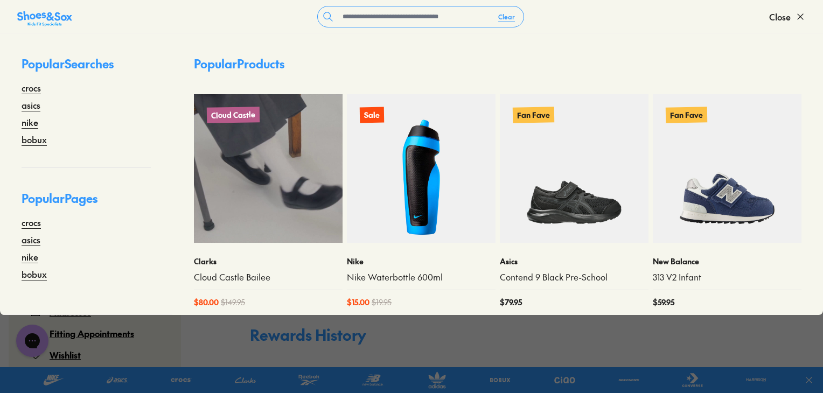
click at [236, 276] on link "Cloud Castle Bailee" at bounding box center [268, 277] width 149 height 12
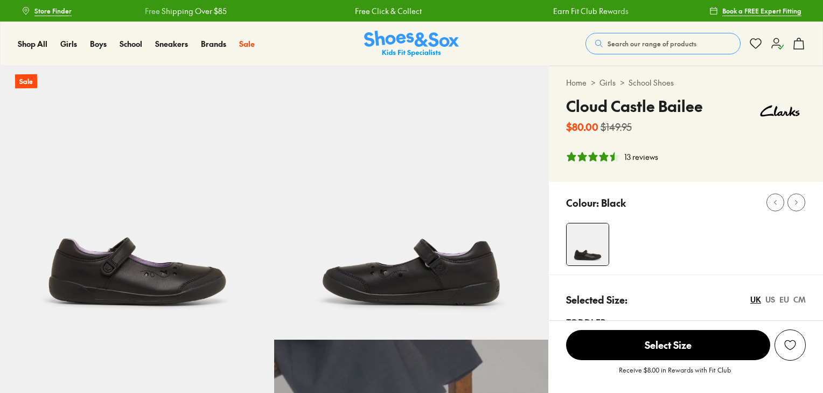
select select "*"
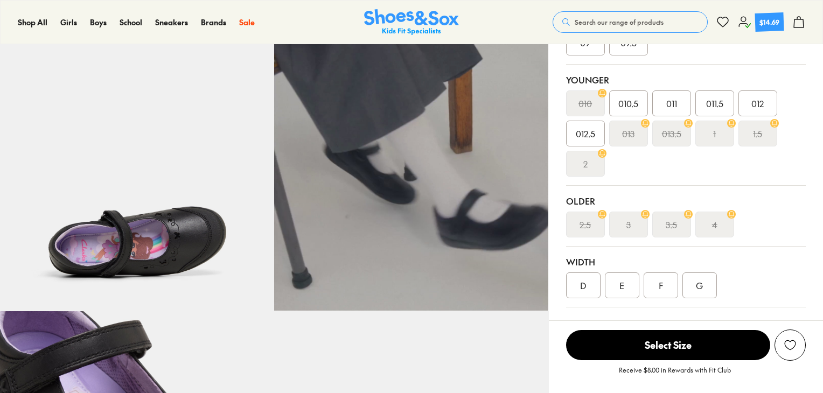
click at [705, 276] on div "G" at bounding box center [699, 285] width 34 height 26
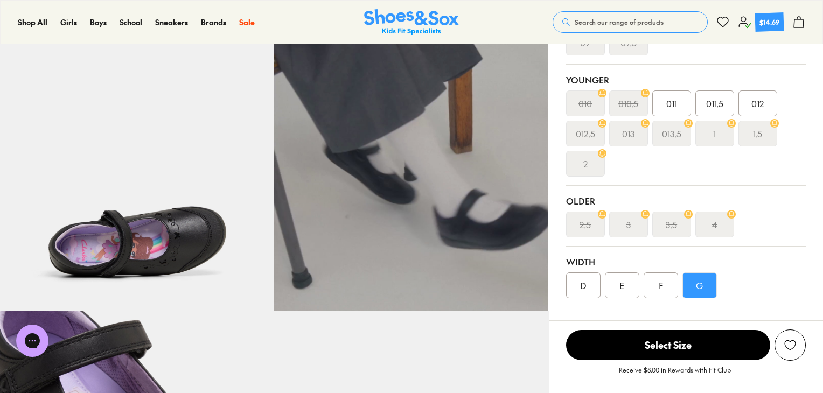
click at [670, 104] on span "011" at bounding box center [671, 103] width 11 height 13
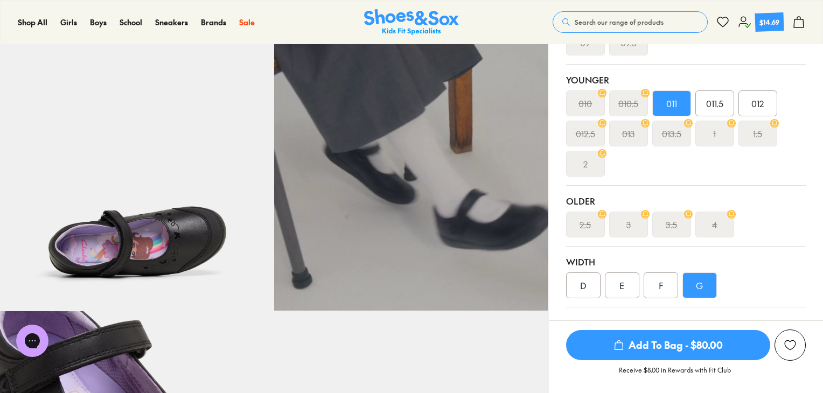
click at [676, 343] on span "Add To Bag - $80.00" at bounding box center [668, 345] width 204 height 30
